Goal: Answer question/provide support: Share knowledge or assist other users

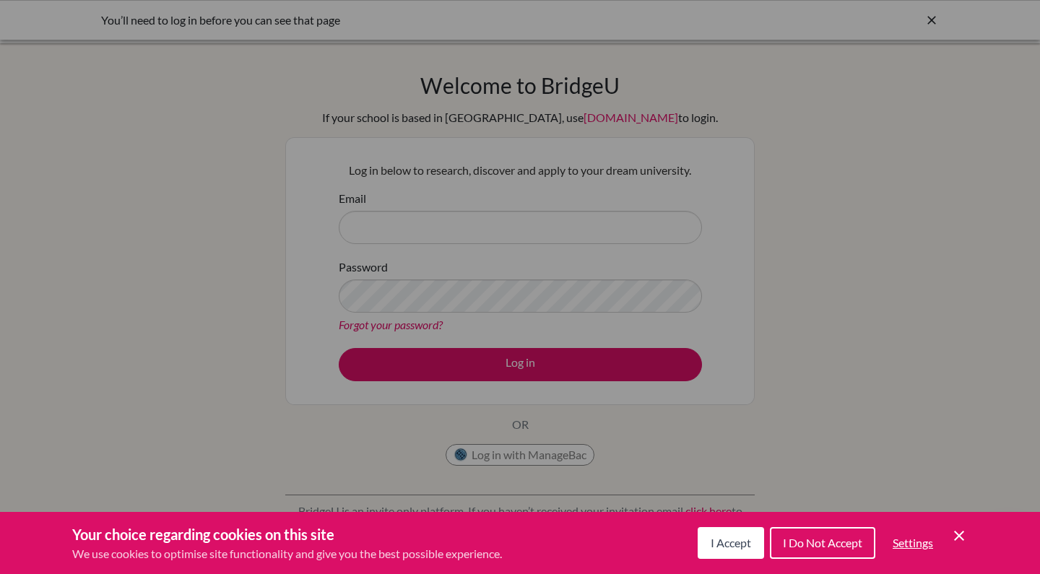
click at [728, 538] on span "I Accept" at bounding box center [730, 543] width 40 height 14
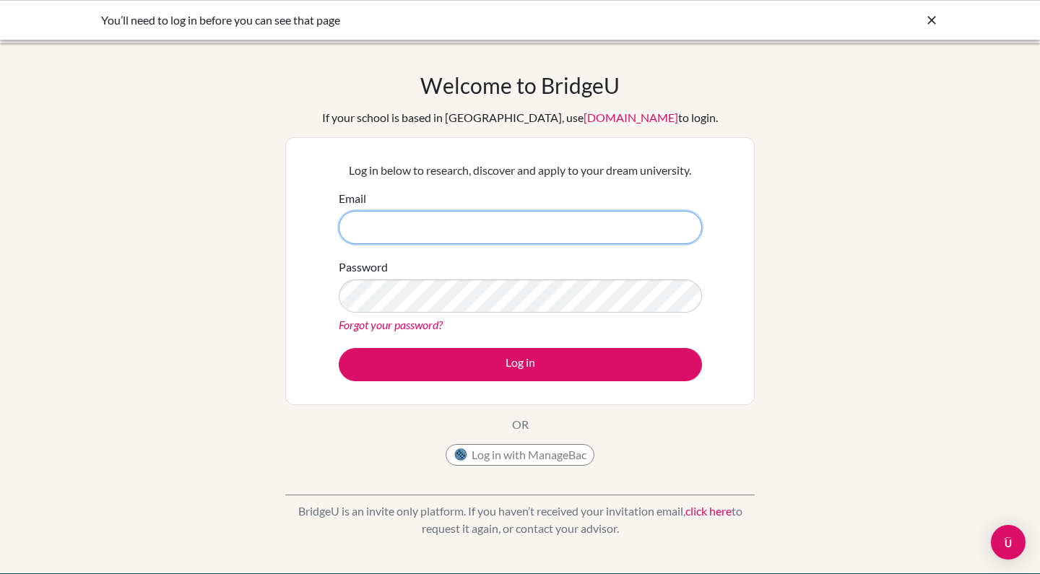
click at [424, 225] on input "Email" at bounding box center [520, 227] width 363 height 33
type input "talbots@stahs.org.uk"
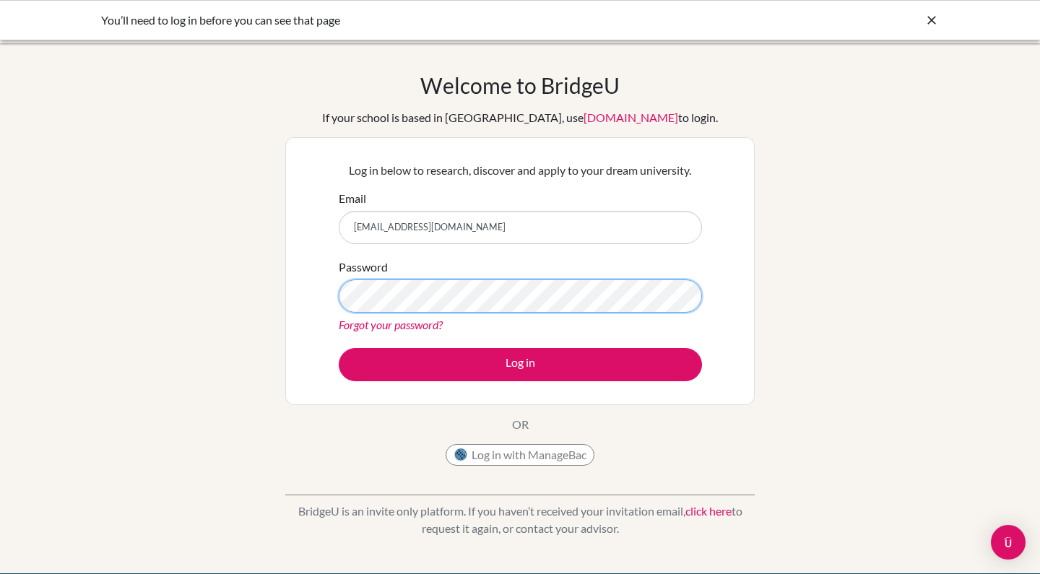
click at [520, 364] on button "Log in" at bounding box center [520, 364] width 363 height 33
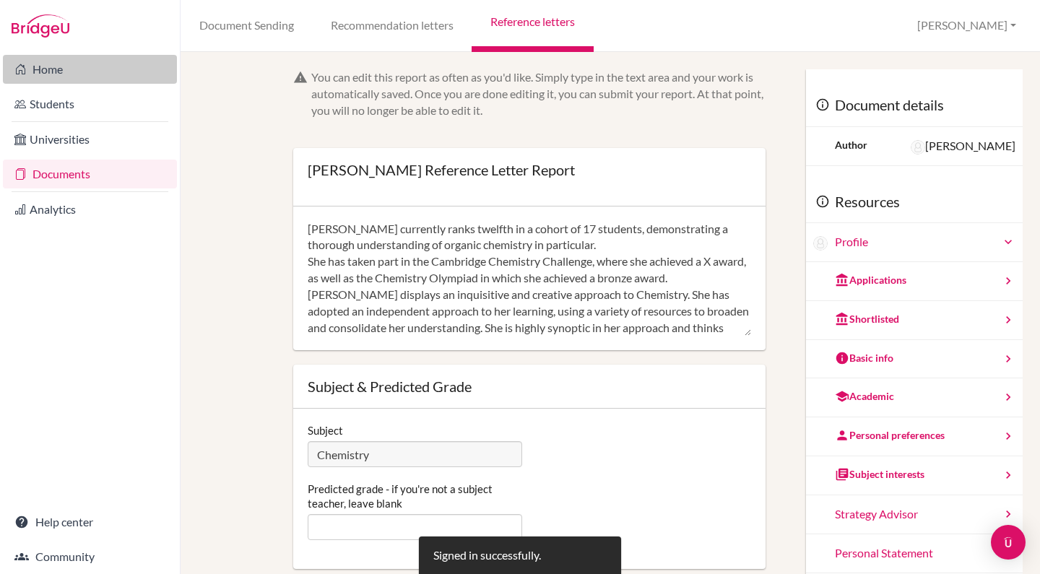
click at [64, 71] on link "Home" at bounding box center [90, 69] width 174 height 29
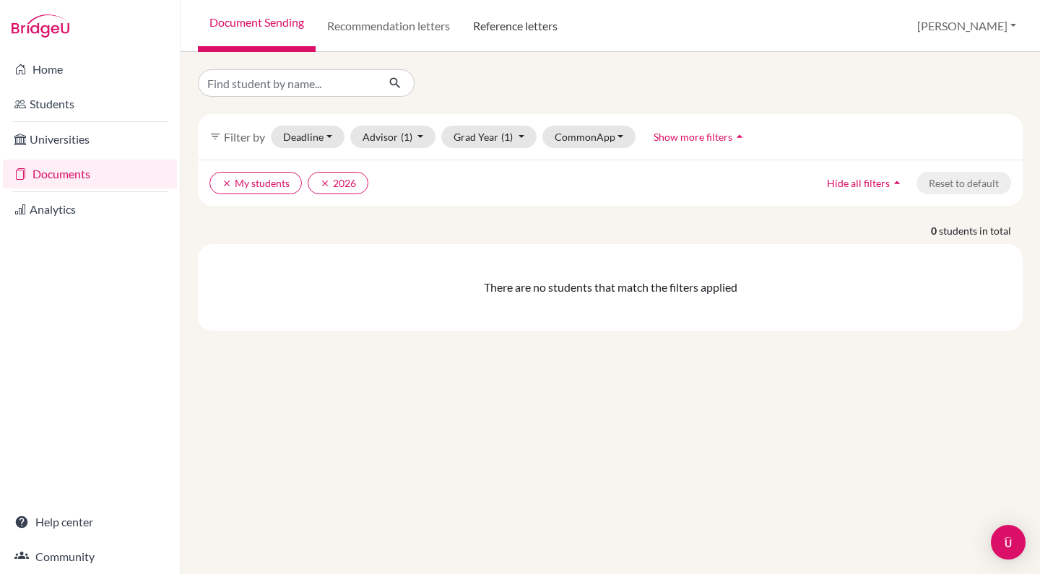
click at [505, 27] on link "Reference letters" at bounding box center [515, 26] width 108 height 52
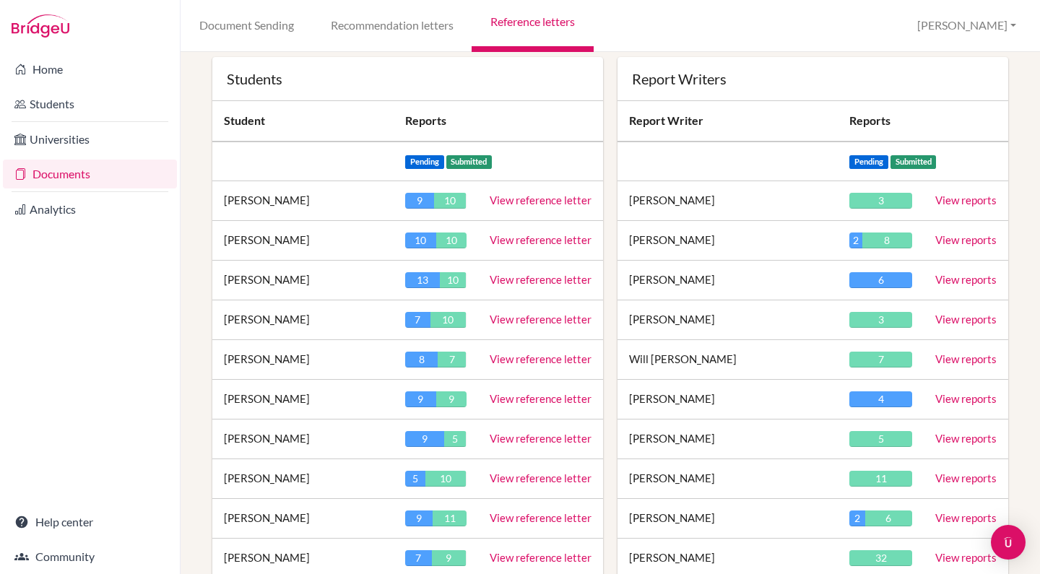
scroll to position [128, 0]
click at [528, 398] on link "View reference letter" at bounding box center [540, 397] width 102 height 13
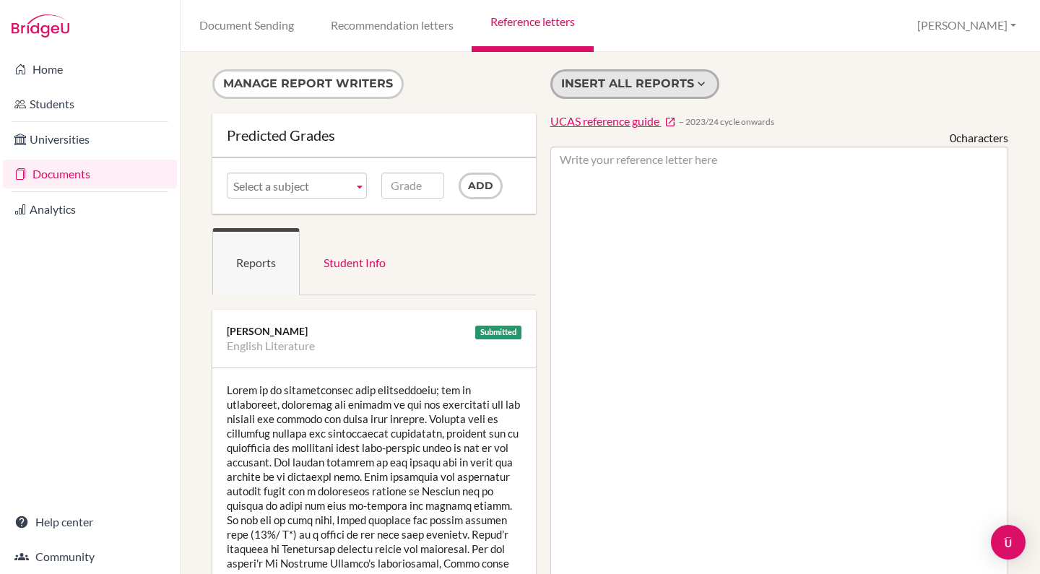
click at [656, 84] on button "Insert all reports" at bounding box center [634, 84] width 169 height 30
type textarea "Lorem ip do sitametconsec adip elitseddoeiu; tem in utlaboreet, doloremag ali e…"
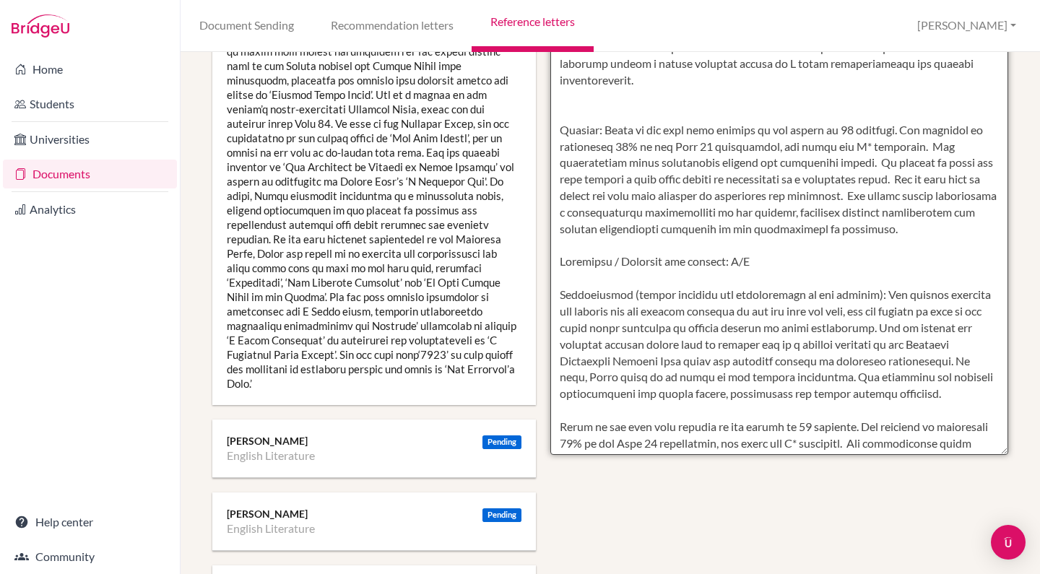
scroll to position [535, 0]
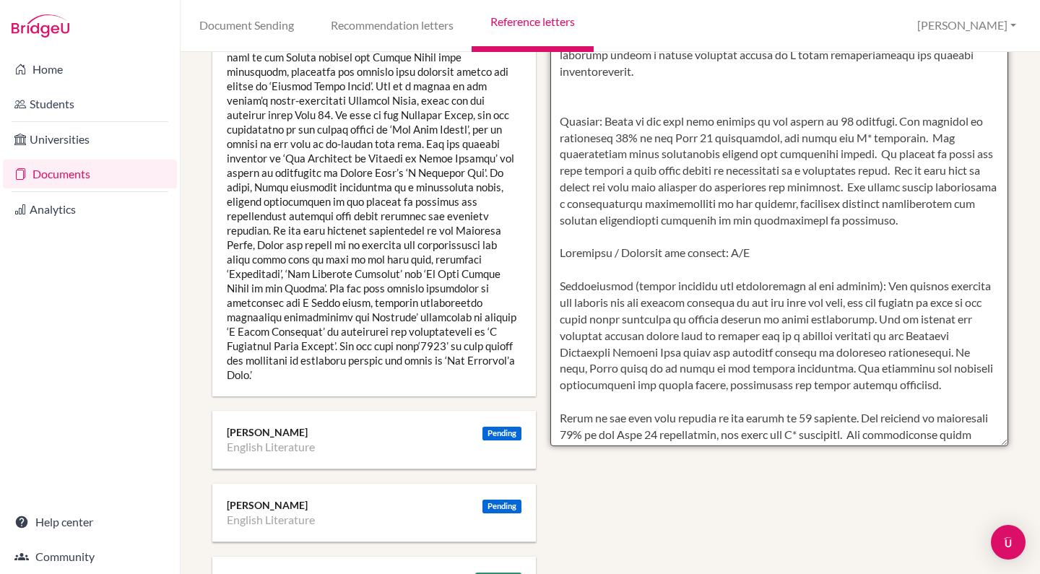
drag, startPoint x: 559, startPoint y: 158, endPoint x: 790, endPoint y: 434, distance: 360.2
click at [790, 434] on textarea at bounding box center [779, 29] width 458 height 834
click at [698, 353] on textarea at bounding box center [779, 29] width 458 height 834
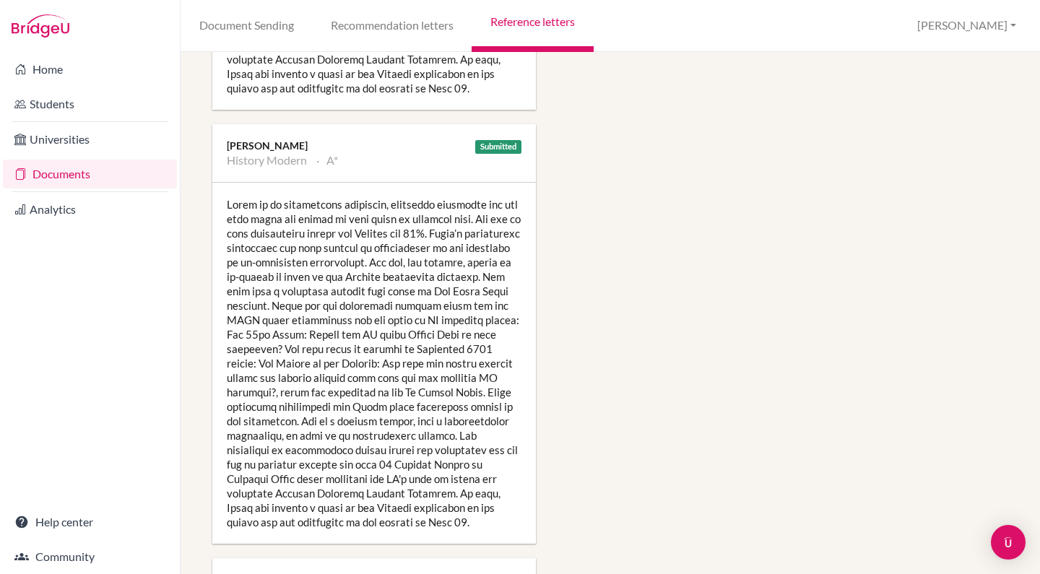
scroll to position [572, 0]
